Goal: Book appointment/travel/reservation

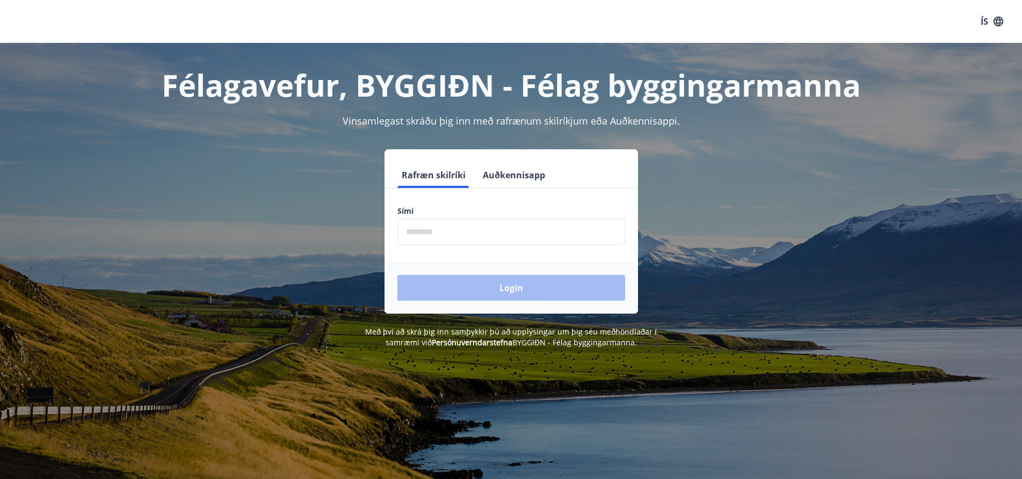
click at [405, 233] on input "phone" at bounding box center [511, 232] width 228 height 26
type input "********"
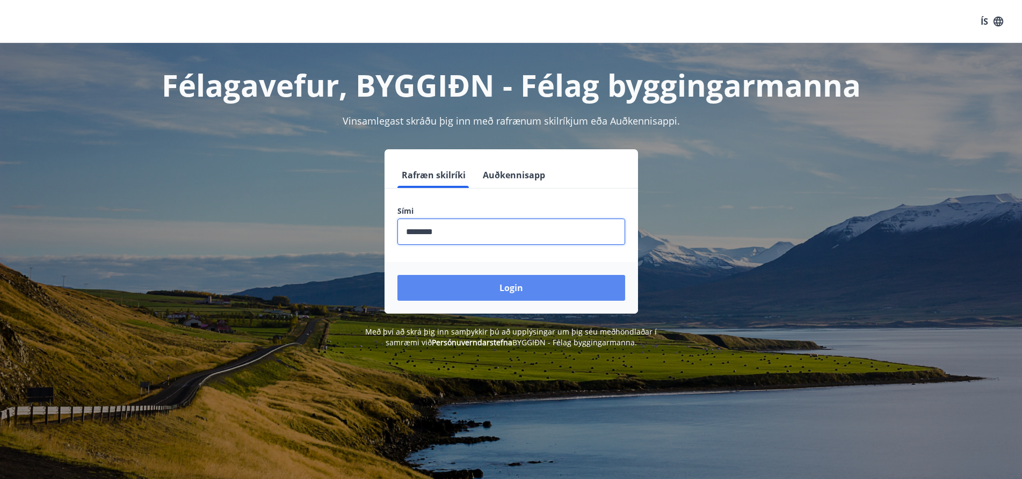
click at [511, 292] on button "Login" at bounding box center [511, 288] width 228 height 26
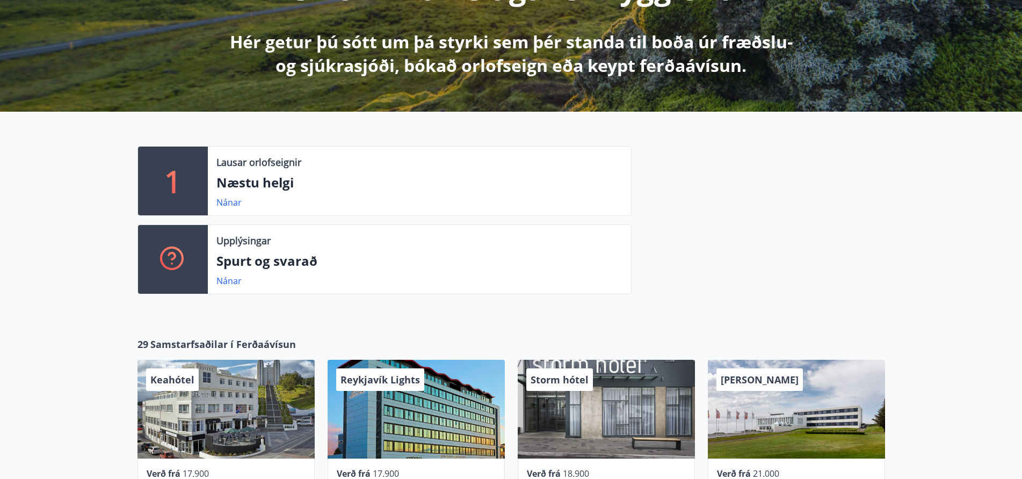
scroll to position [161, 0]
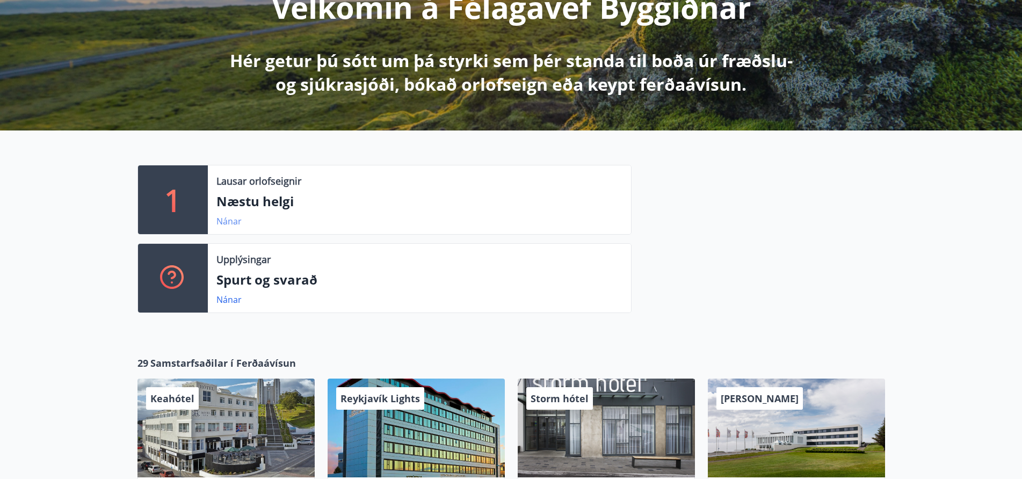
click at [226, 219] on link "Nánar" at bounding box center [228, 221] width 25 height 12
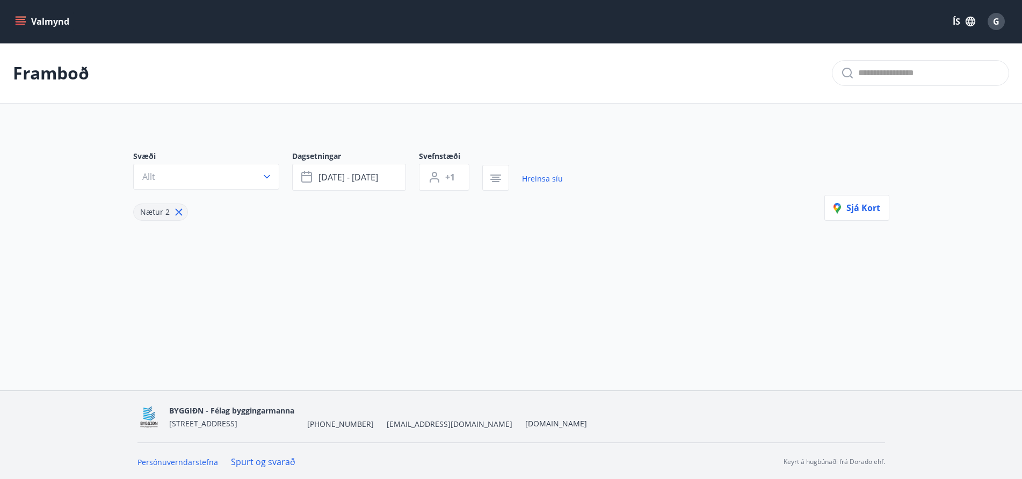
type input "*"
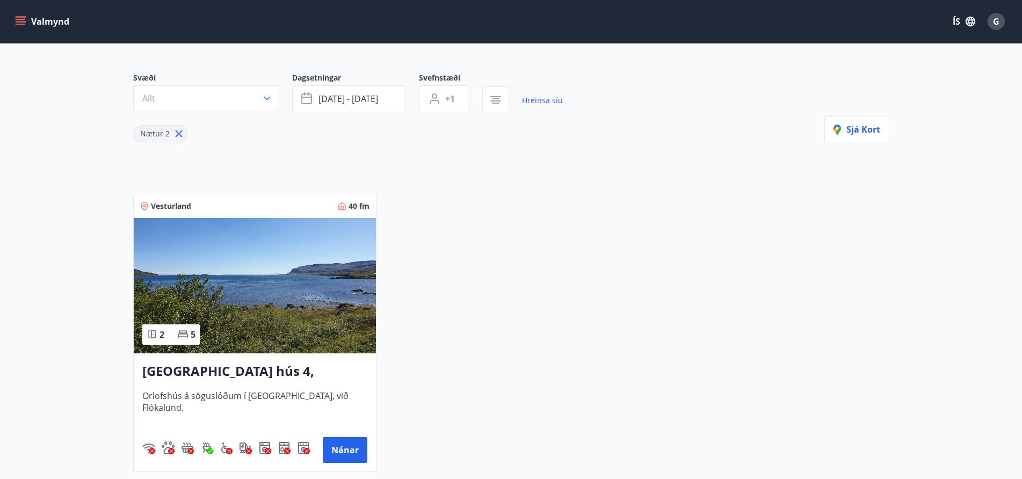
scroll to position [213, 0]
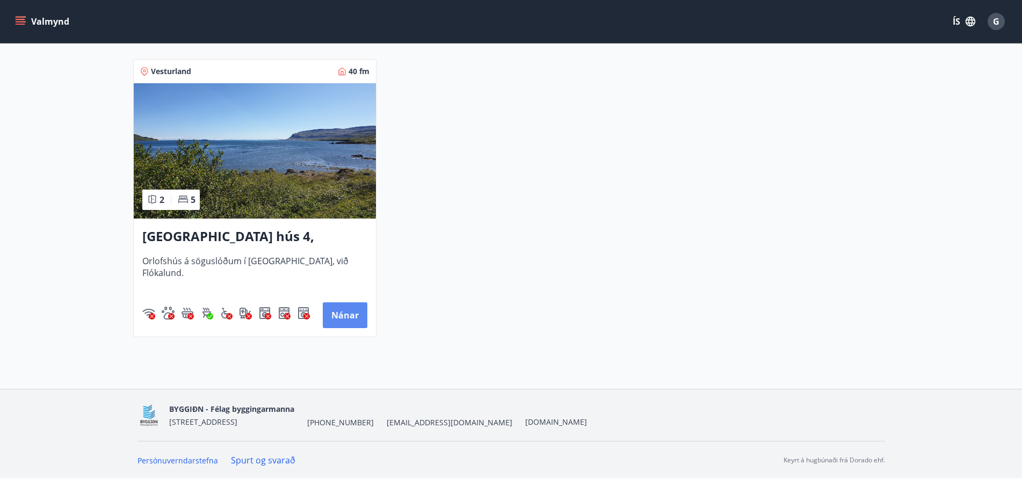
click at [339, 317] on button "Nánar" at bounding box center [345, 315] width 45 height 26
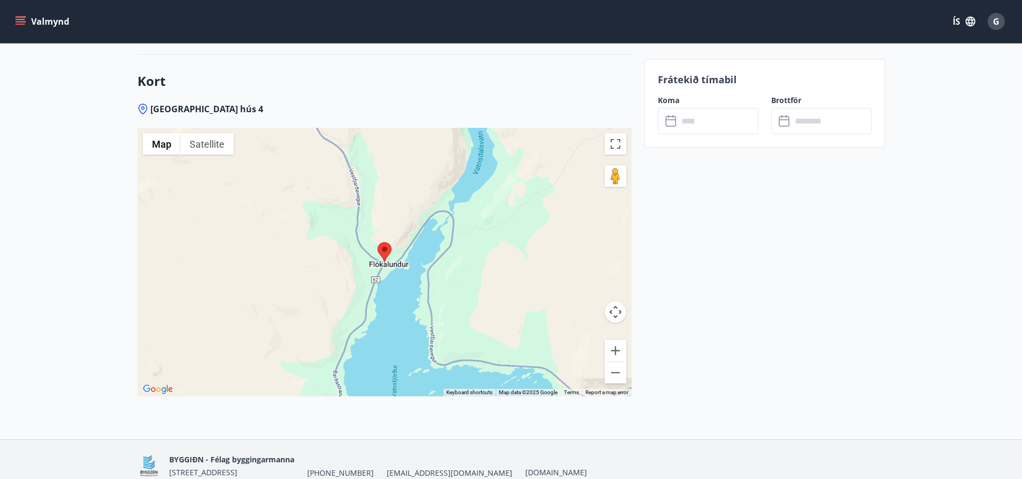
scroll to position [1289, 0]
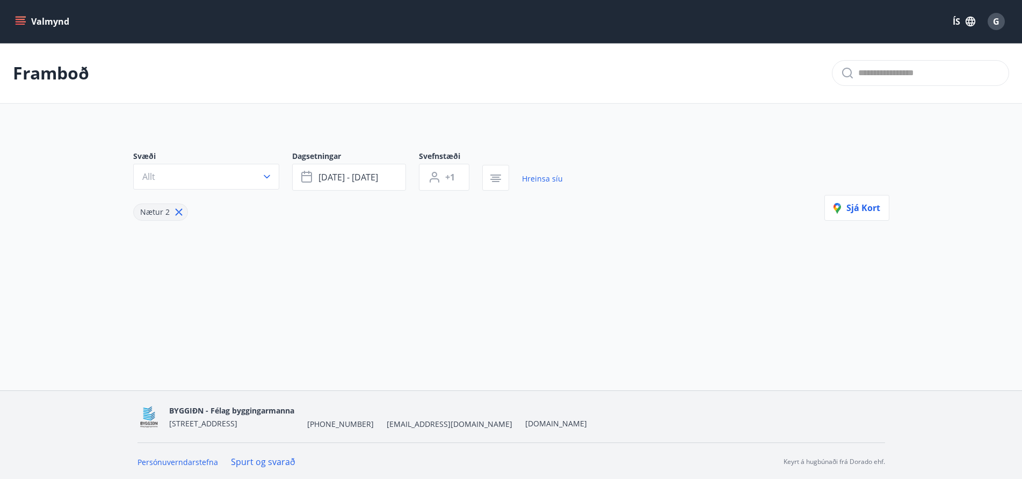
type input "*"
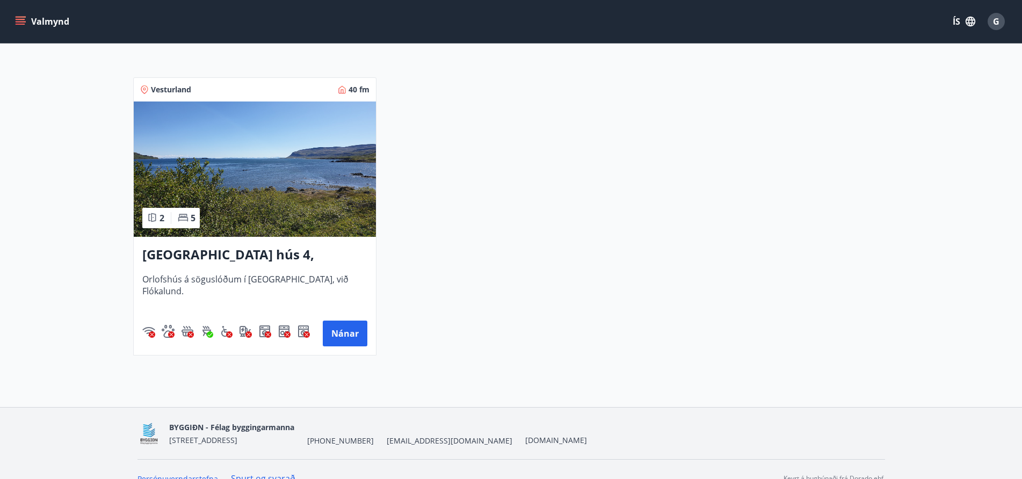
scroll to position [213, 0]
